Goal: Navigation & Orientation: Go to known website

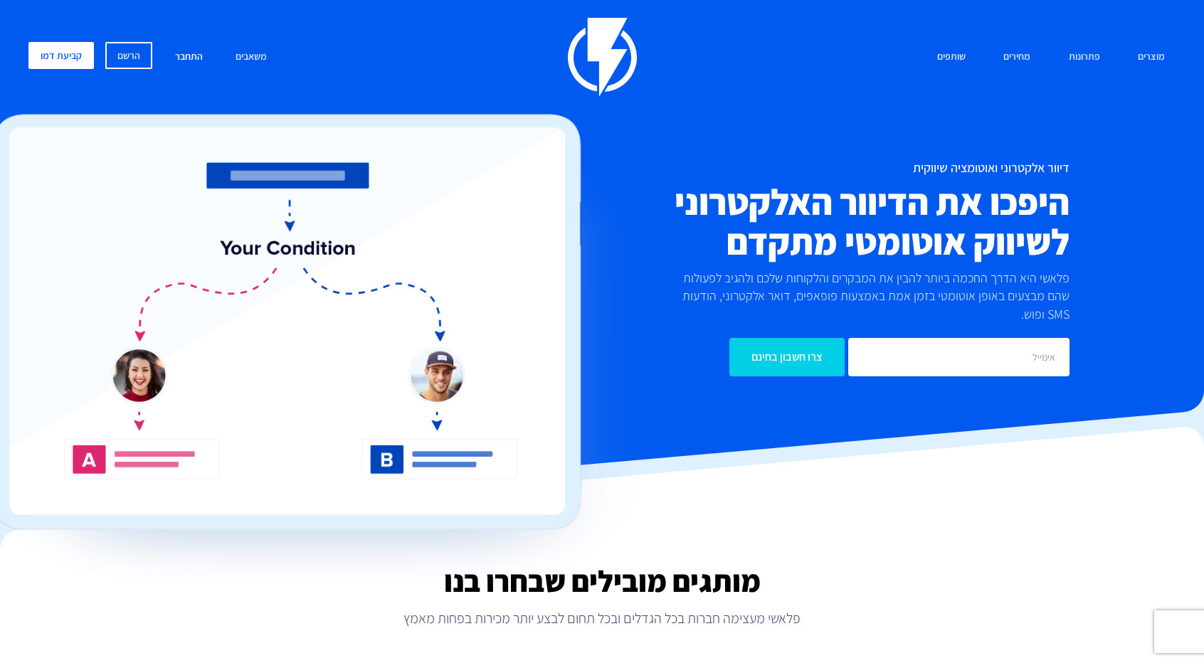
click at [185, 54] on link "התחבר" at bounding box center [188, 57] width 49 height 31
click at [176, 55] on link "התחבר" at bounding box center [188, 57] width 49 height 31
click at [180, 53] on link "התחבר" at bounding box center [188, 57] width 49 height 31
click at [186, 58] on link "התחבר" at bounding box center [188, 57] width 49 height 31
click at [198, 56] on link "התחבר" at bounding box center [188, 57] width 49 height 31
